Goal: Task Accomplishment & Management: Manage account settings

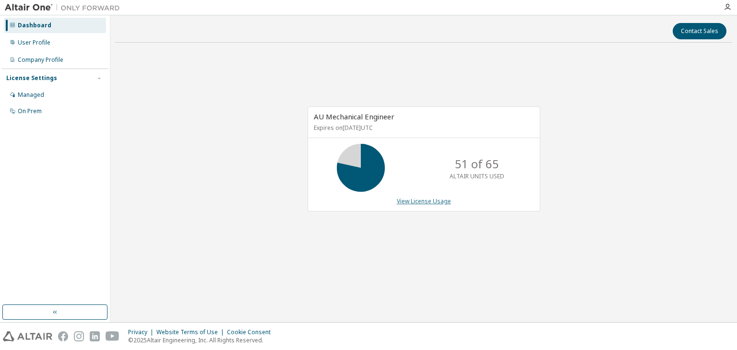
click at [407, 200] on link "View License Usage" at bounding box center [424, 201] width 54 height 8
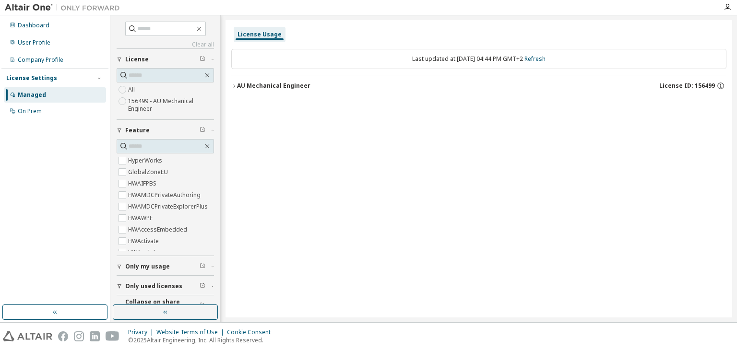
click at [238, 85] on div "AU Mechanical Engineer" at bounding box center [273, 86] width 73 height 8
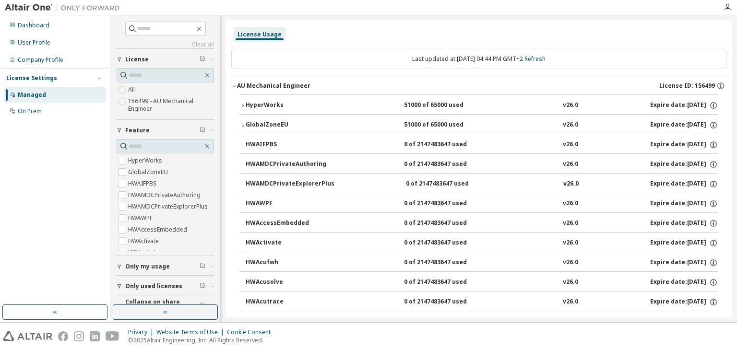
click at [247, 101] on div "HyperWorks" at bounding box center [289, 105] width 86 height 9
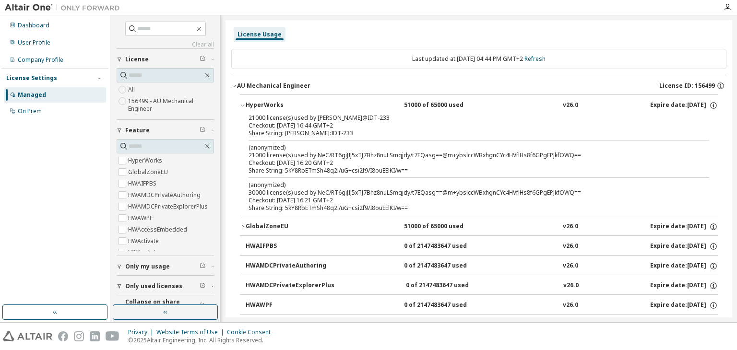
click at [301, 122] on div "Checkout: 2025-10-09 16:44 GMT+2" at bounding box center [468, 126] width 438 height 8
click at [341, 190] on div "(anonymized) 30000 license(s) used by NeC/RT6giJIJ5xTJ7Bhz8nuLSmqjdy/t7EQasg==@…" at bounding box center [468, 189] width 438 height 16
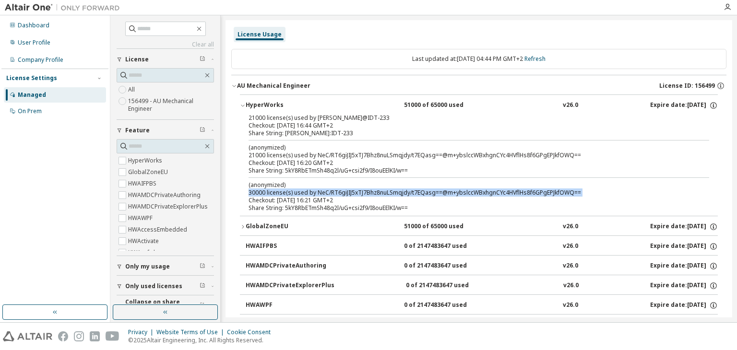
drag, startPoint x: 341, startPoint y: 190, endPoint x: 330, endPoint y: 190, distance: 11.1
click at [330, 190] on div "(anonymized) 30000 license(s) used by NeC/RT6giJIJ5xTJ7Bhz8nuLSmqjdy/t7EQasg==@…" at bounding box center [468, 189] width 438 height 16
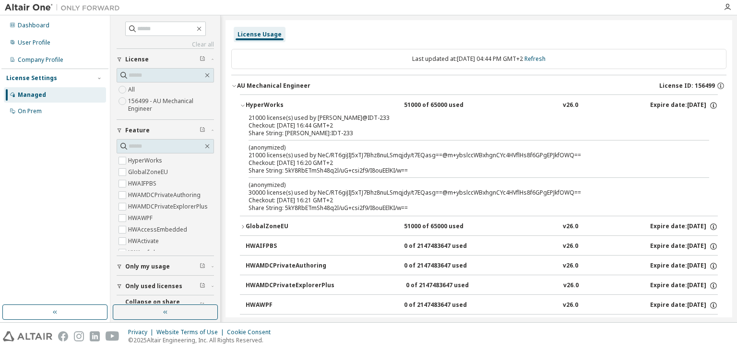
click at [330, 190] on div "(anonymized) 30000 license(s) used by NeC/RT6giJIJ5xTJ7Bhz8nuLSmqjdy/t7EQasg==@…" at bounding box center [468, 189] width 438 height 16
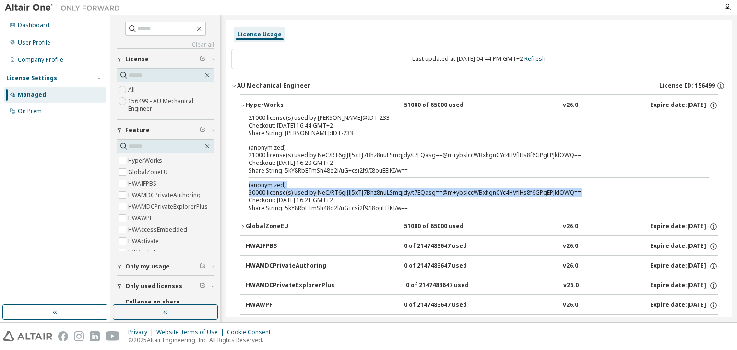
drag, startPoint x: 330, startPoint y: 190, endPoint x: 325, endPoint y: 185, distance: 6.5
click at [325, 185] on div "(anonymized) 30000 license(s) used by NeC/RT6giJIJ5xTJ7Bhz8nuLSmqjdy/t7EQasg==@…" at bounding box center [468, 189] width 438 height 16
click at [325, 185] on p "(anonymized)" at bounding box center [468, 185] width 438 height 8
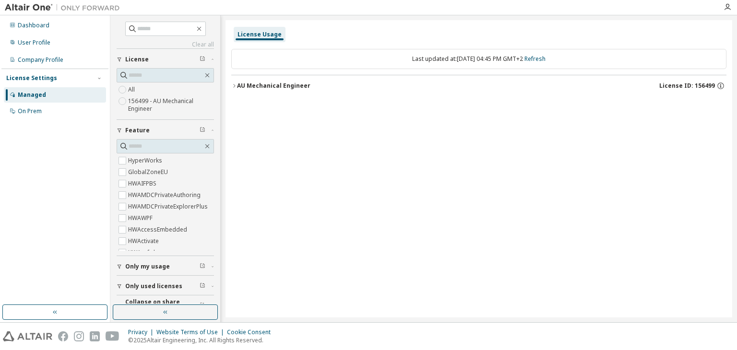
click at [232, 86] on icon "button" at bounding box center [234, 86] width 6 height 6
